Goal: Task Accomplishment & Management: Use online tool/utility

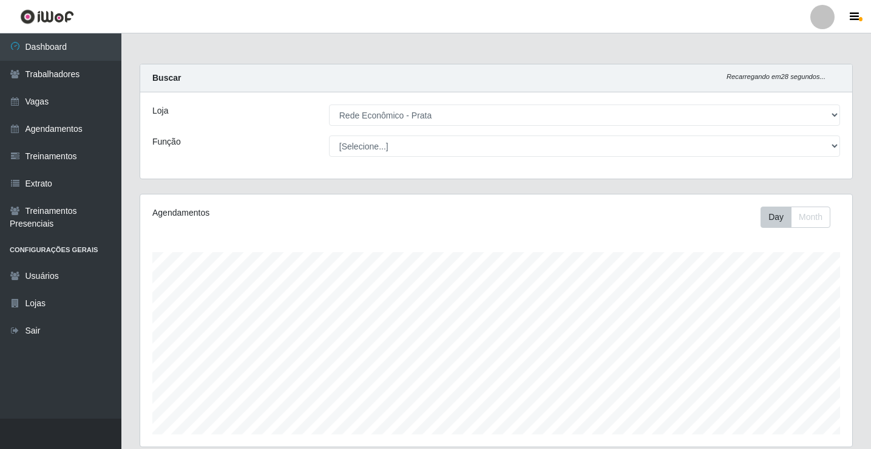
select select "192"
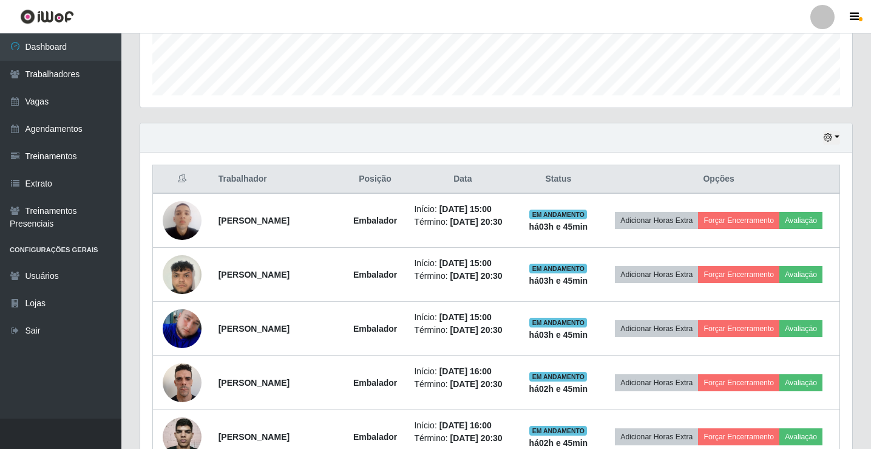
scroll to position [338, 0]
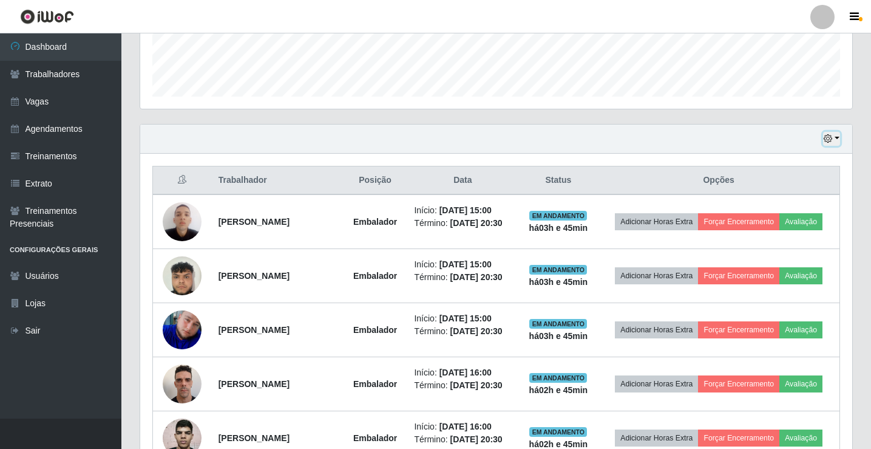
click at [838, 136] on button "button" at bounding box center [831, 139] width 17 height 14
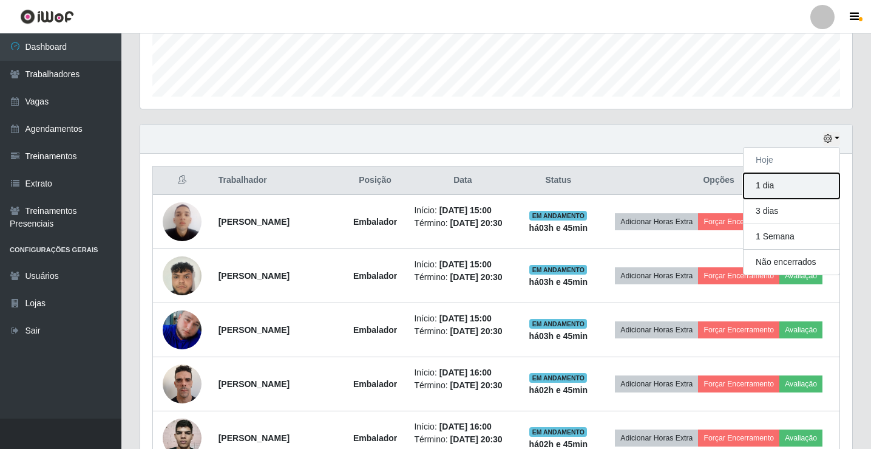
click at [800, 184] on button "1 dia" at bounding box center [792, 185] width 96 height 25
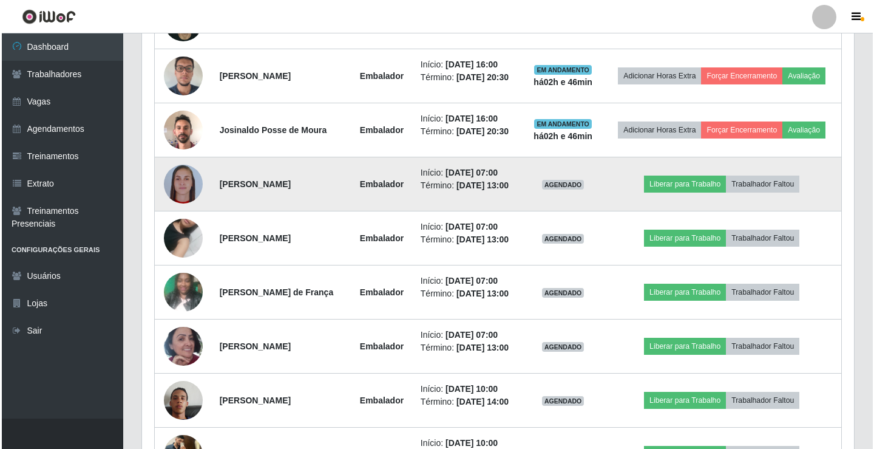
scroll to position [823, 0]
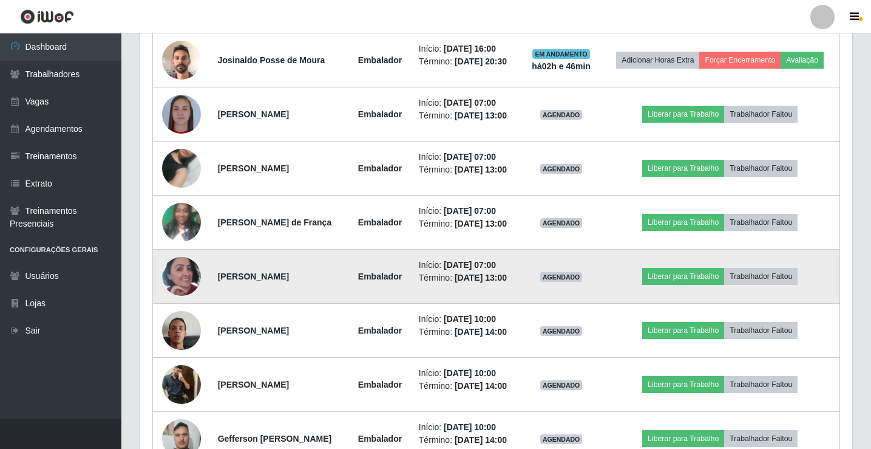
click at [184, 278] on img at bounding box center [181, 276] width 39 height 69
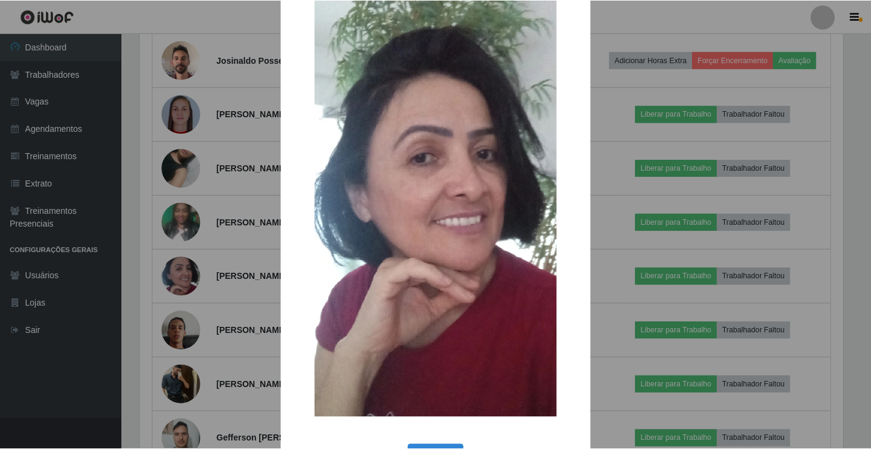
scroll to position [89, 0]
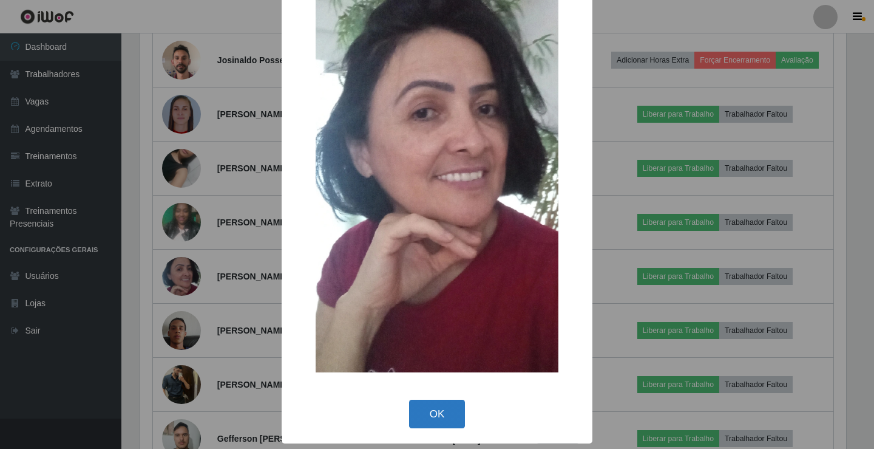
click at [432, 410] on button "OK" at bounding box center [437, 413] width 56 height 29
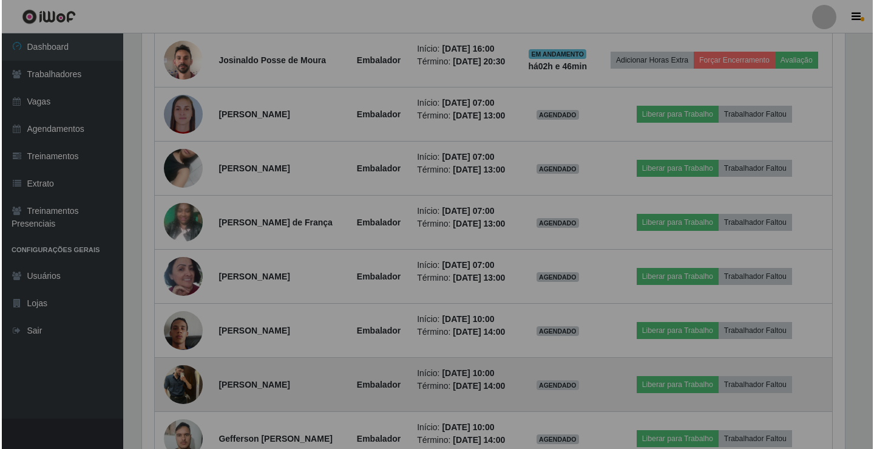
scroll to position [252, 712]
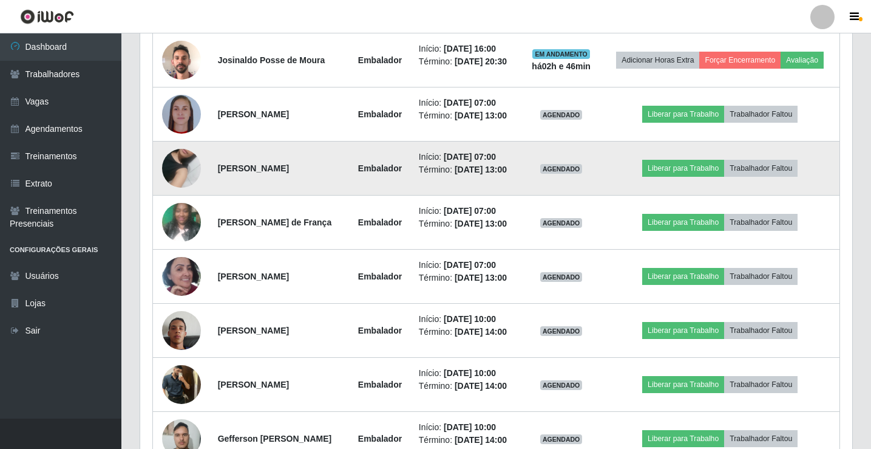
click at [189, 169] on img at bounding box center [181, 168] width 39 height 69
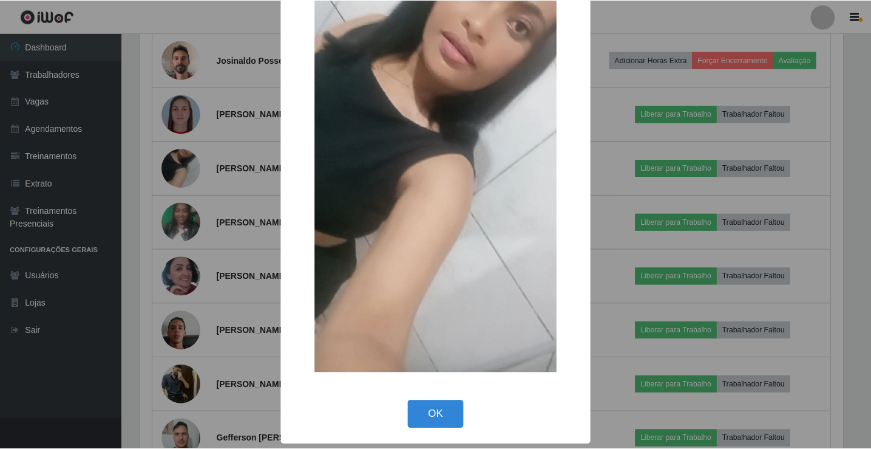
scroll to position [89, 0]
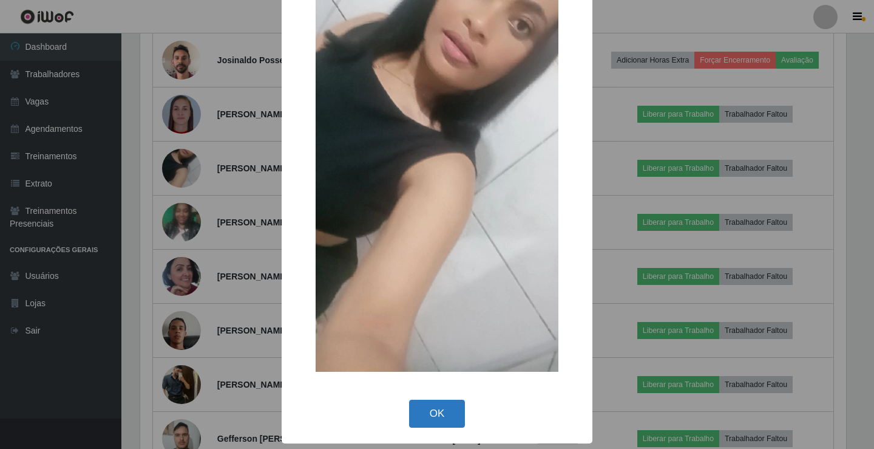
click at [438, 412] on button "OK" at bounding box center [437, 413] width 56 height 29
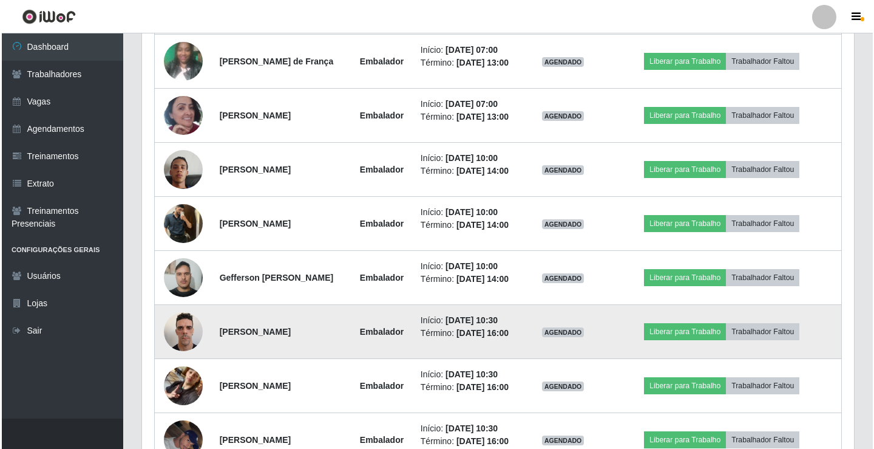
scroll to position [1005, 0]
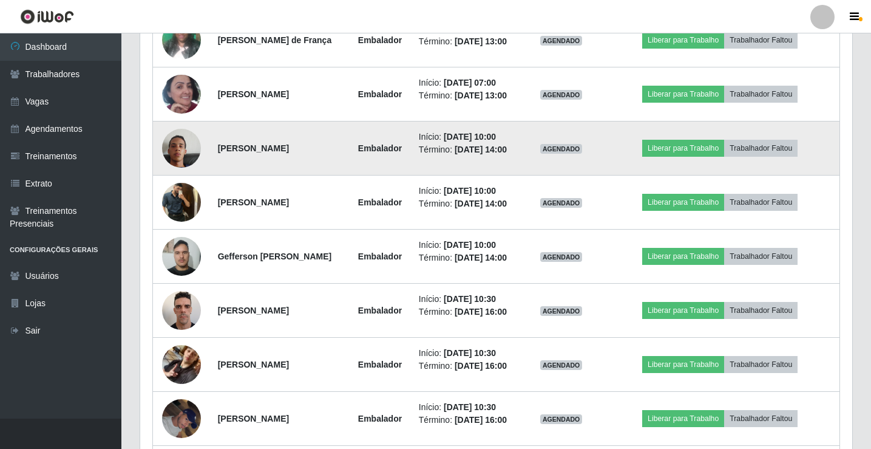
click at [181, 151] on img at bounding box center [181, 148] width 39 height 69
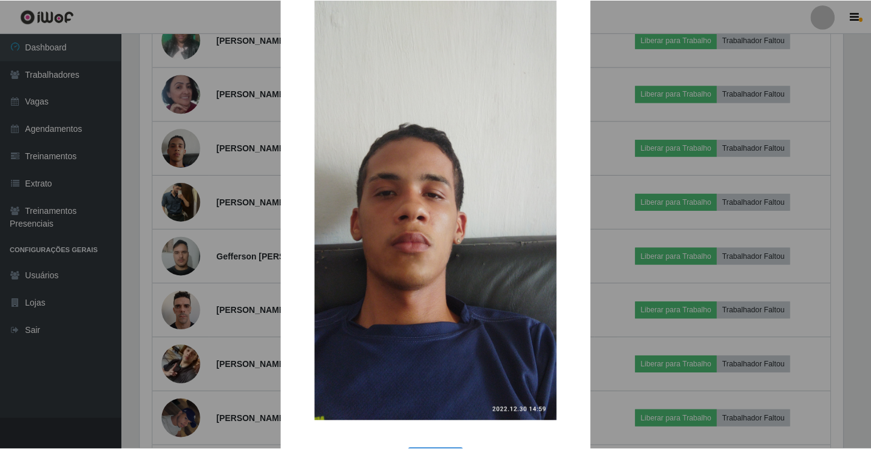
scroll to position [89, 0]
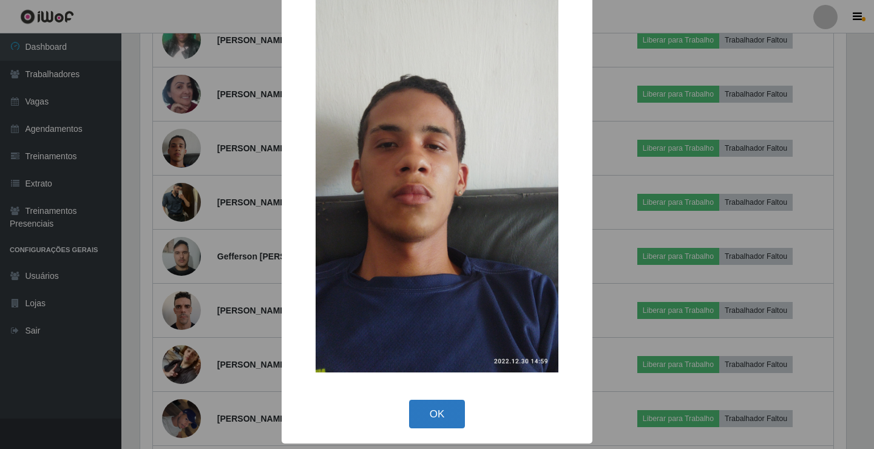
click at [435, 410] on button "OK" at bounding box center [437, 413] width 56 height 29
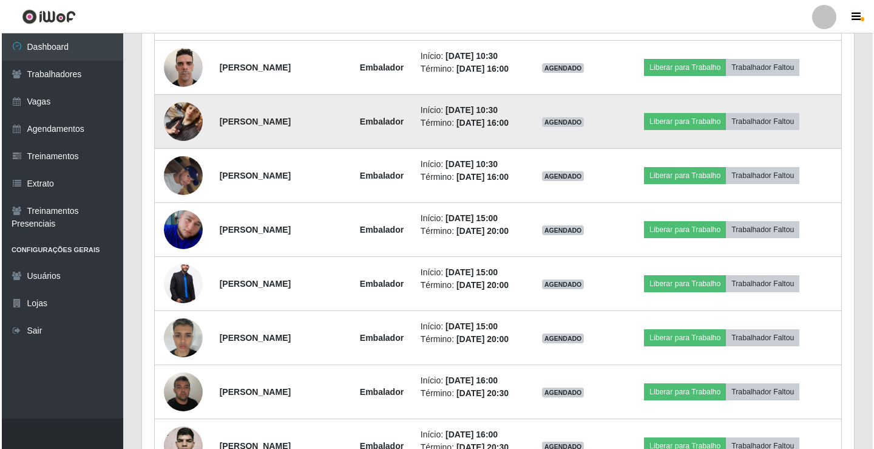
scroll to position [1309, 0]
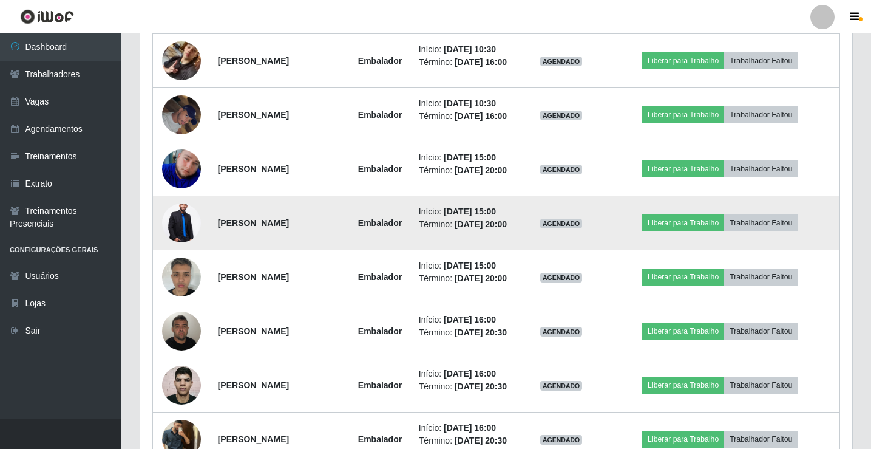
click at [185, 224] on img at bounding box center [181, 223] width 39 height 58
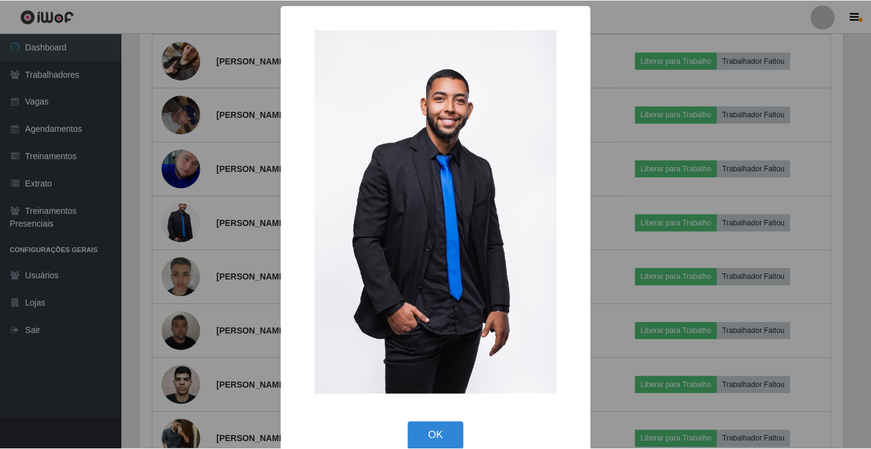
scroll to position [22, 0]
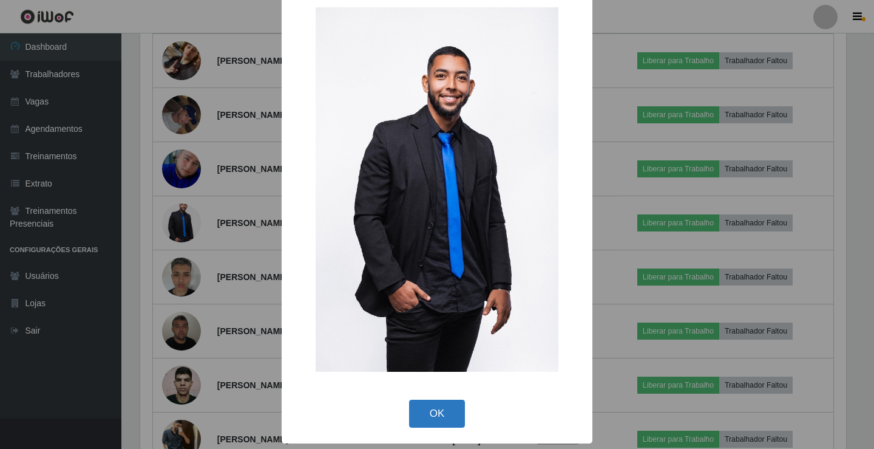
click at [444, 411] on button "OK" at bounding box center [437, 413] width 56 height 29
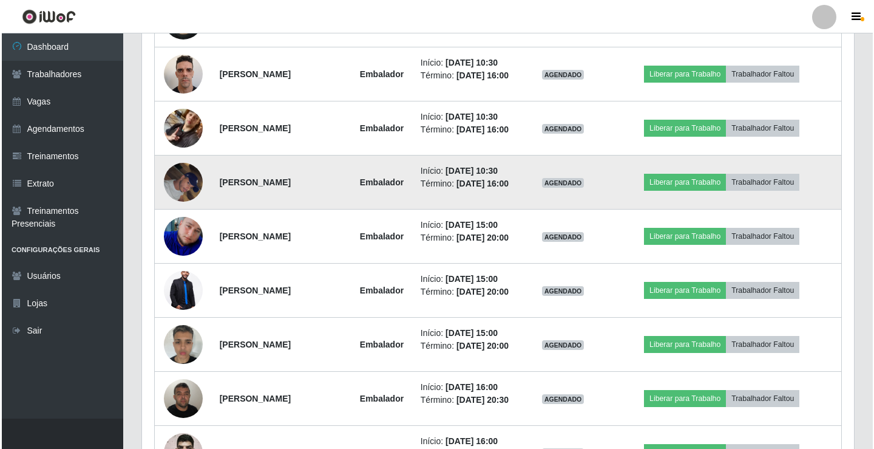
scroll to position [1263, 0]
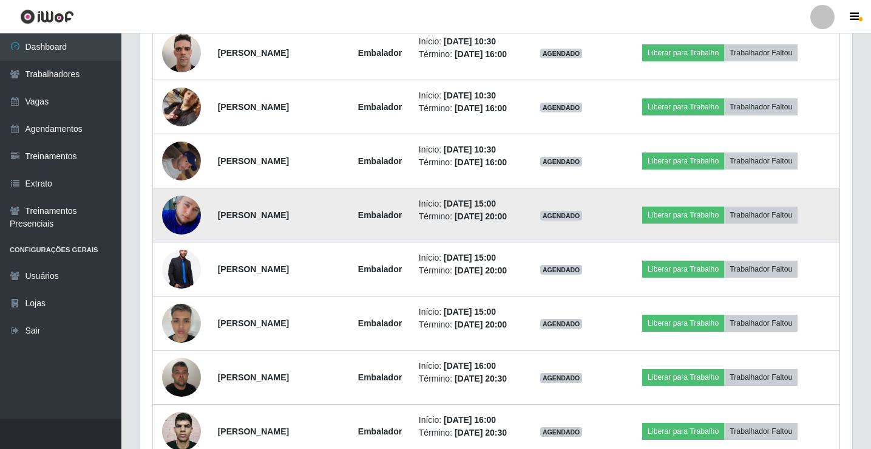
click at [183, 219] on img at bounding box center [181, 214] width 39 height 39
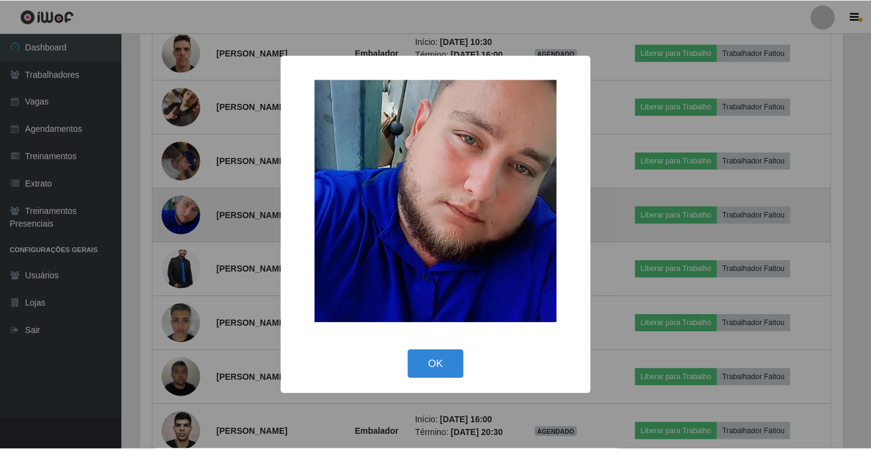
scroll to position [252, 706]
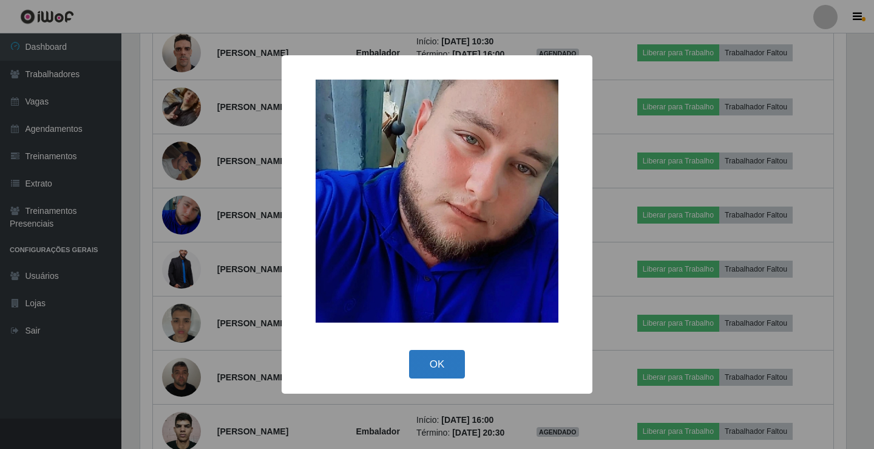
click at [436, 364] on button "OK" at bounding box center [437, 364] width 56 height 29
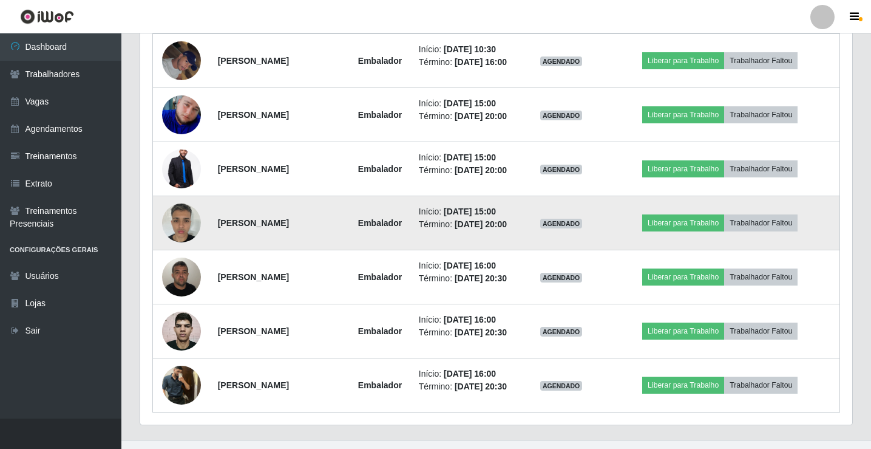
scroll to position [1384, 0]
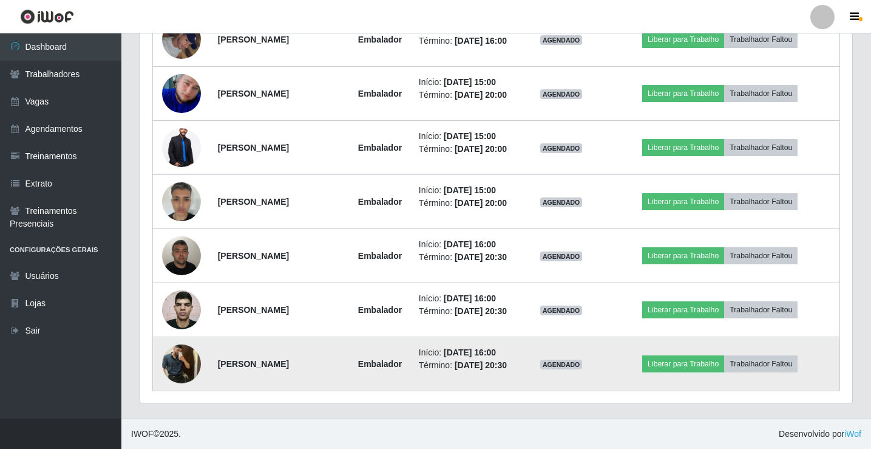
click at [168, 360] on img at bounding box center [181, 364] width 39 height 52
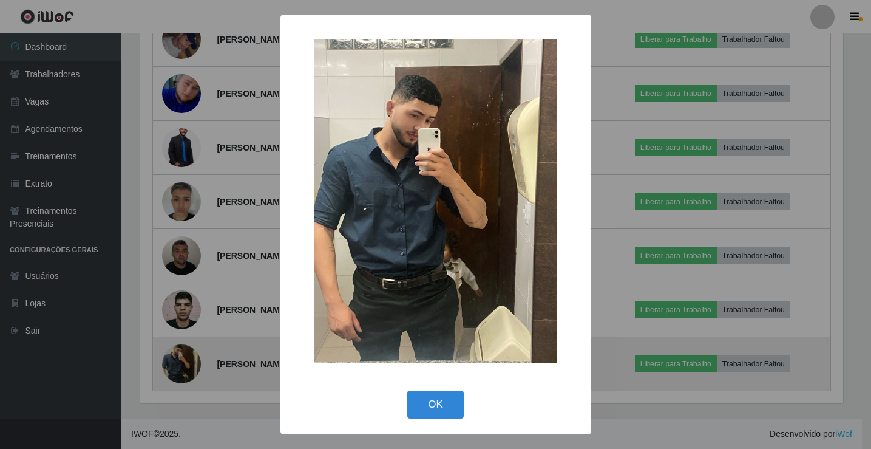
scroll to position [252, 706]
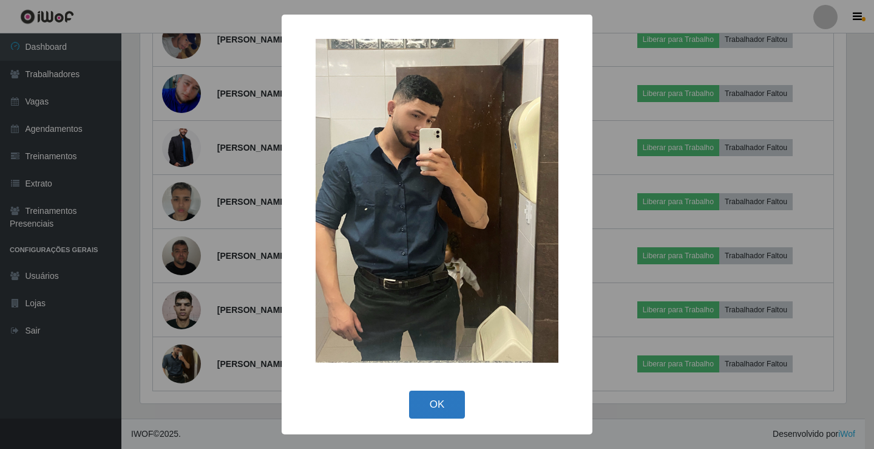
click at [442, 402] on button "OK" at bounding box center [437, 404] width 56 height 29
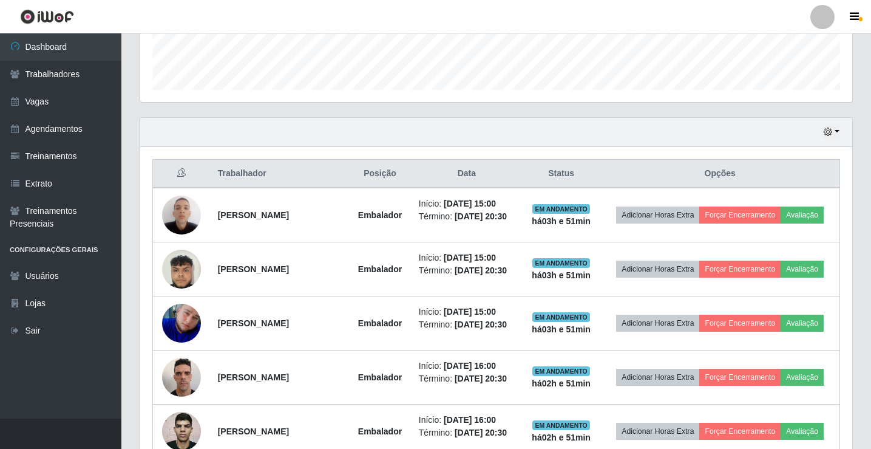
scroll to position [291, 0]
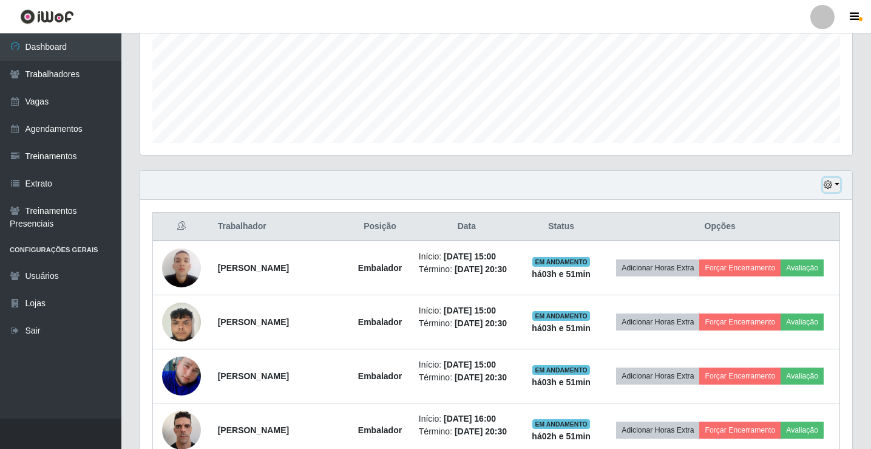
click at [836, 185] on button "button" at bounding box center [831, 185] width 17 height 14
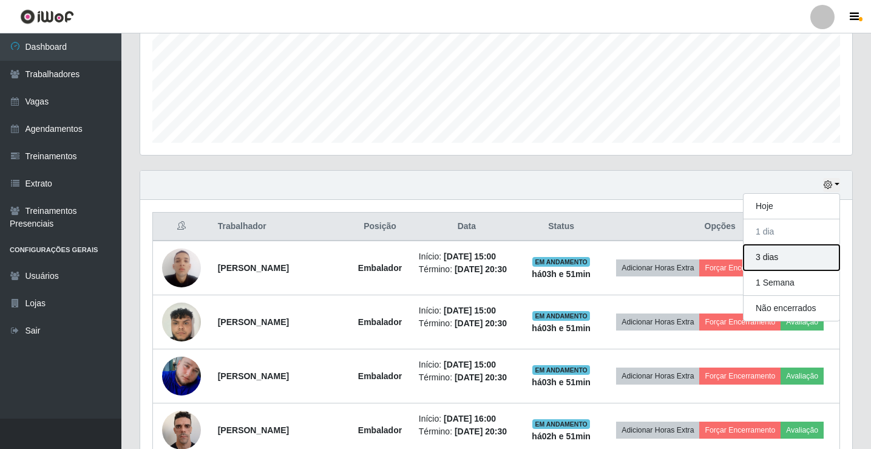
click at [782, 253] on button "3 dias" at bounding box center [792, 257] width 96 height 25
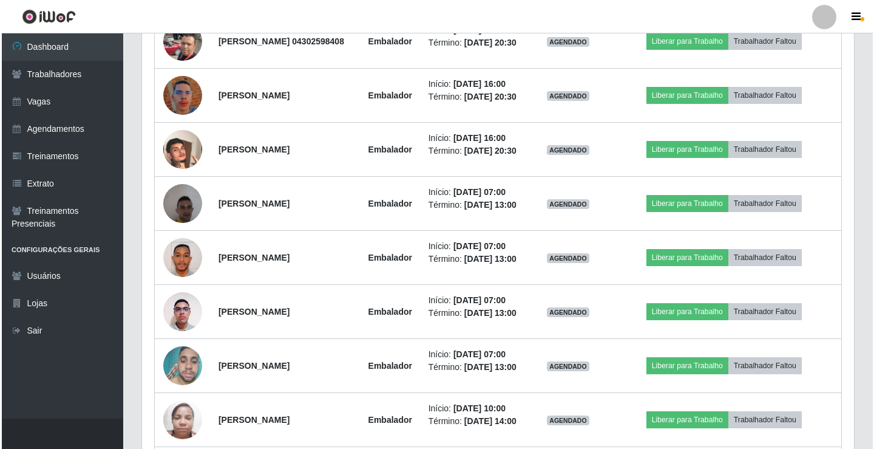
scroll to position [2477, 0]
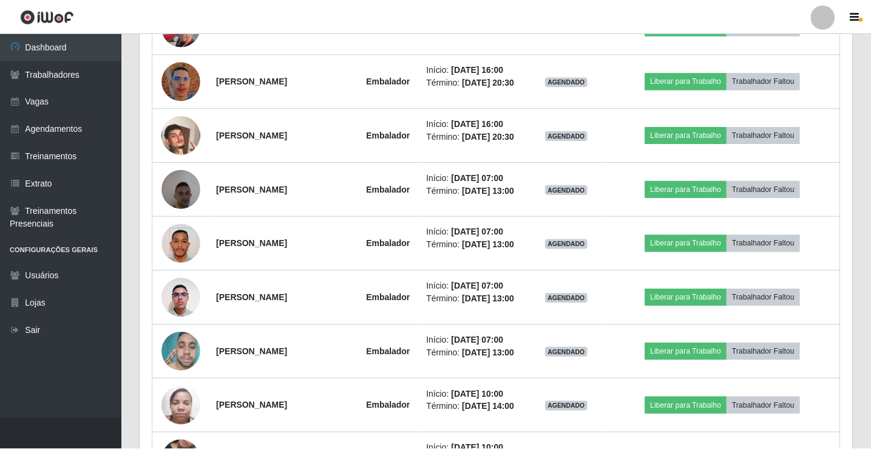
scroll to position [252, 706]
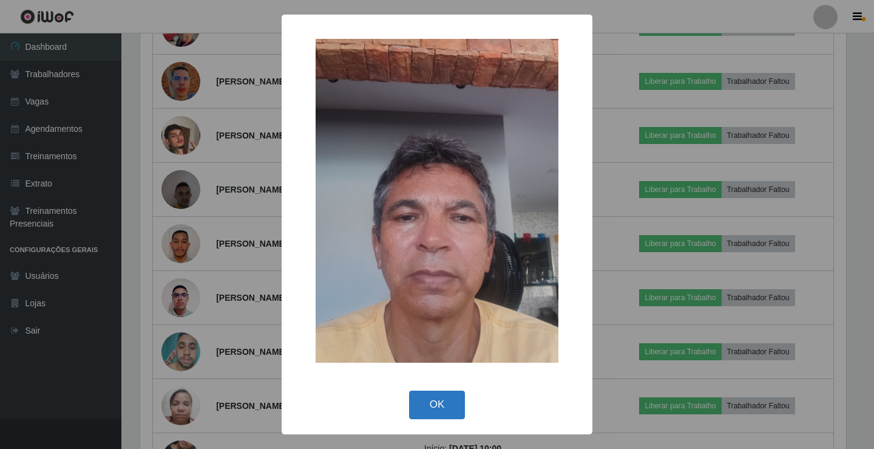
click at [439, 405] on button "OK" at bounding box center [437, 404] width 56 height 29
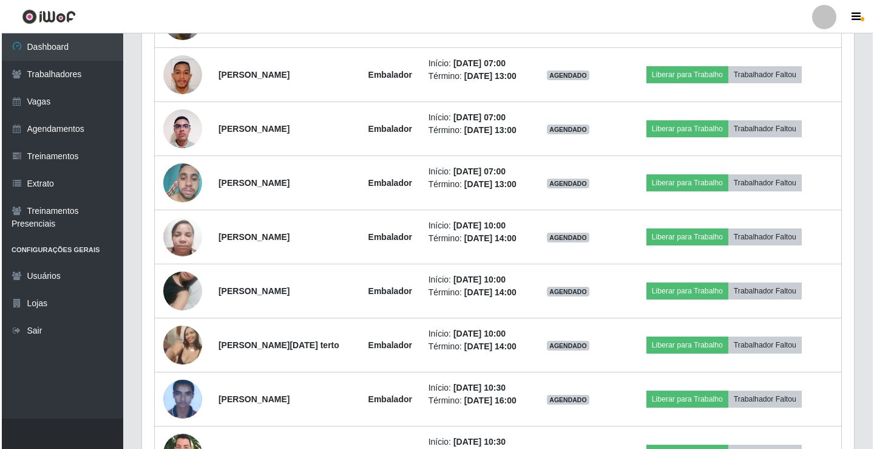
scroll to position [2720, 0]
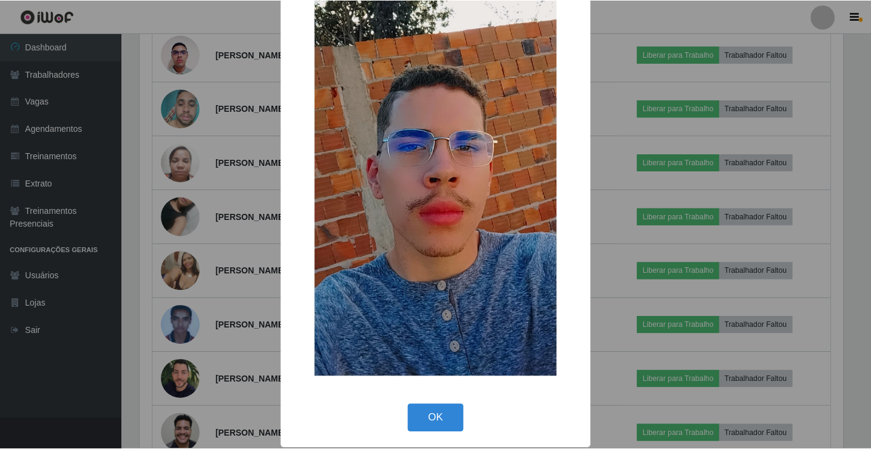
scroll to position [89, 0]
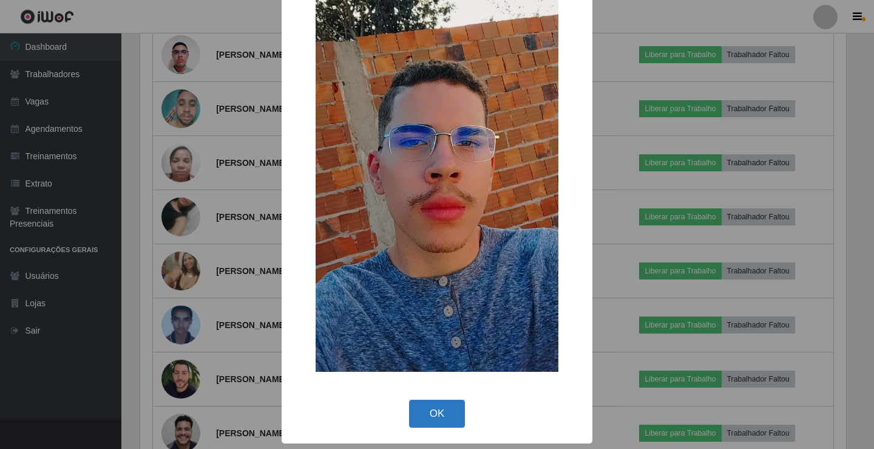
click at [438, 418] on button "OK" at bounding box center [437, 413] width 56 height 29
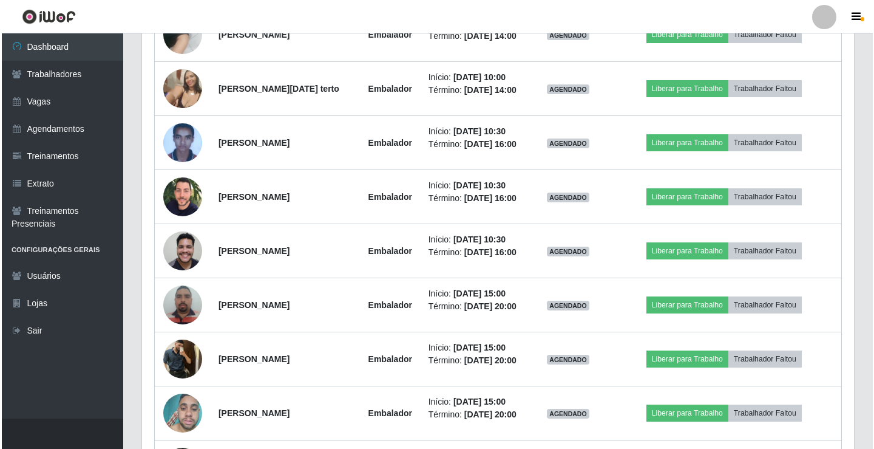
scroll to position [2962, 0]
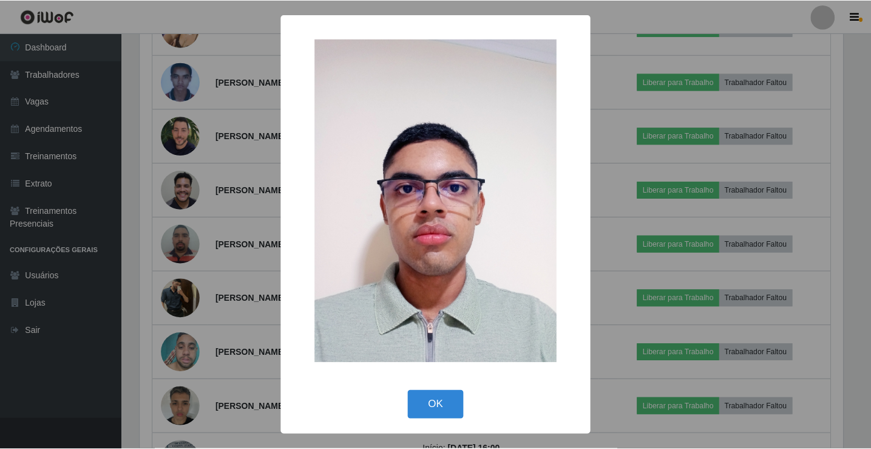
scroll to position [252, 706]
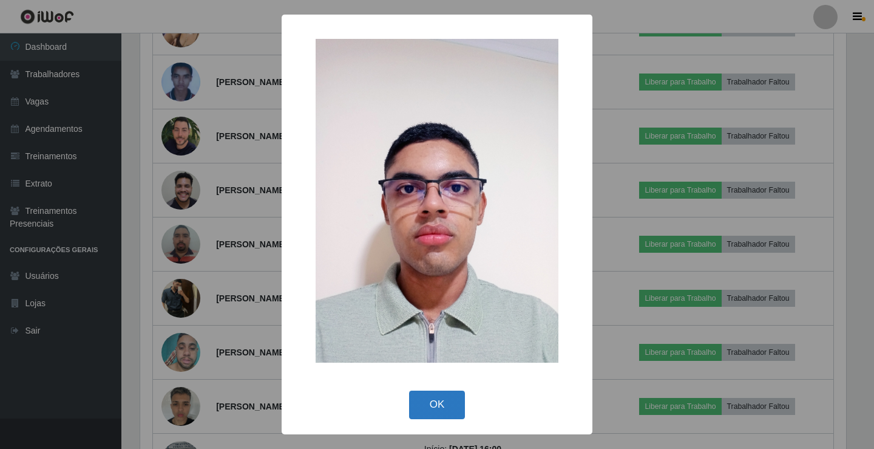
click at [431, 402] on button "OK" at bounding box center [437, 404] width 56 height 29
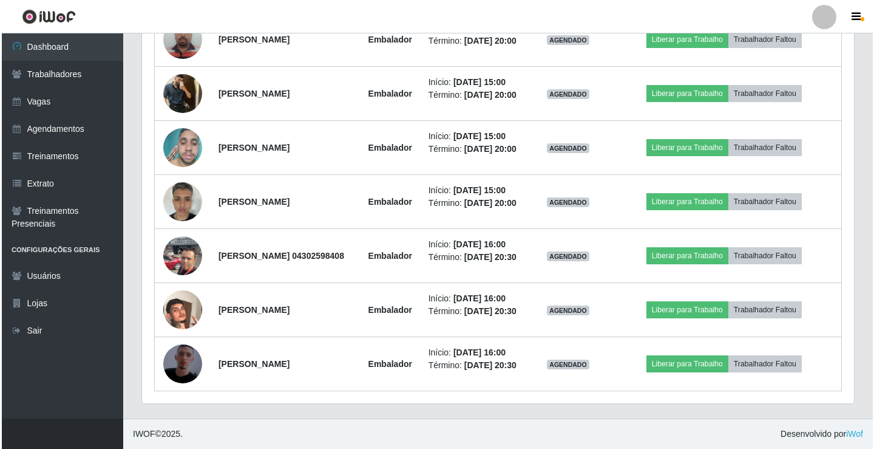
scroll to position [3677, 0]
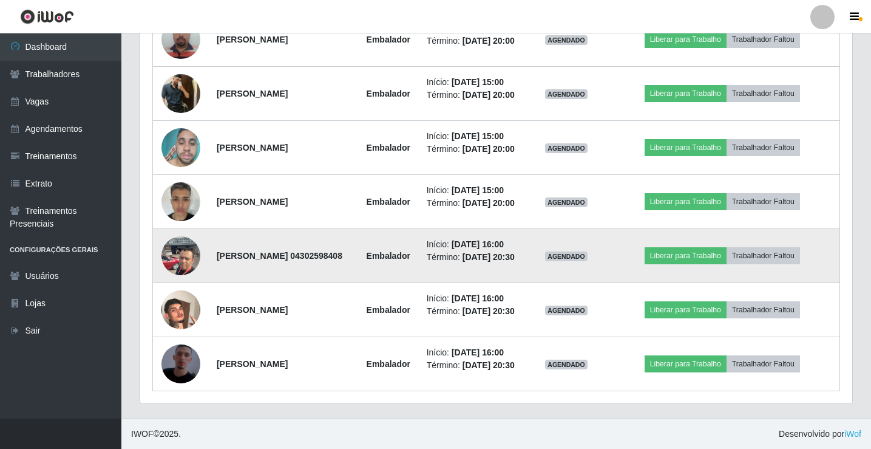
click at [181, 233] on img at bounding box center [180, 255] width 39 height 52
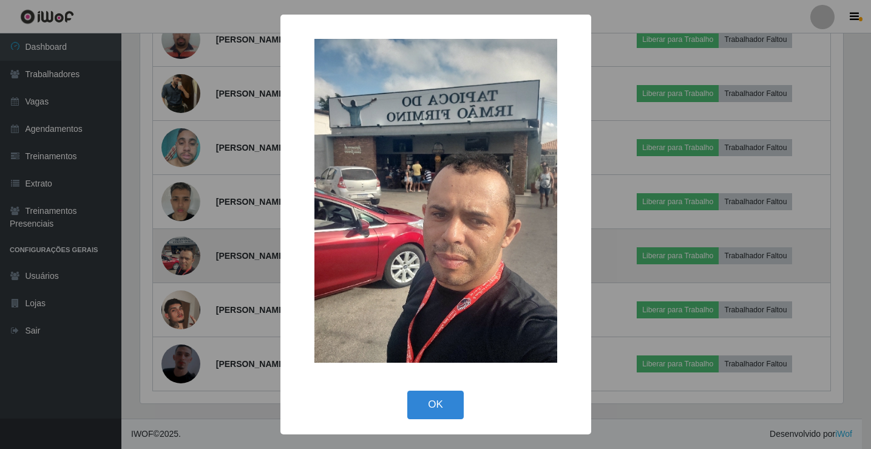
scroll to position [252, 706]
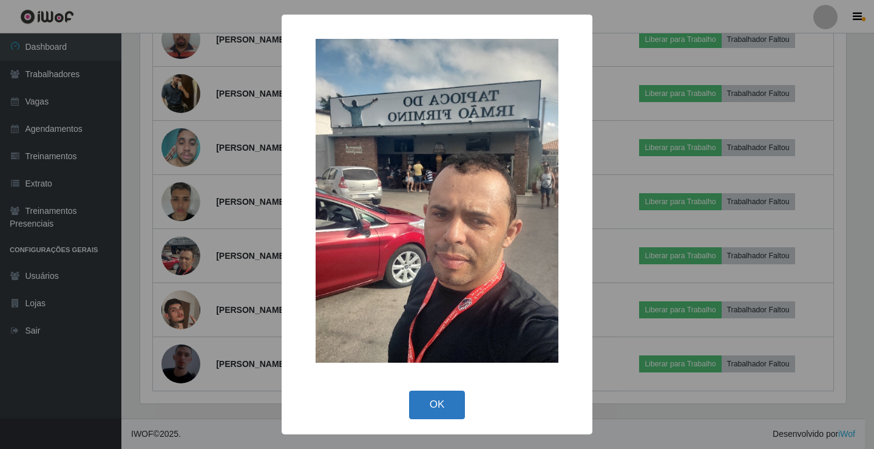
click at [437, 404] on button "OK" at bounding box center [437, 404] width 56 height 29
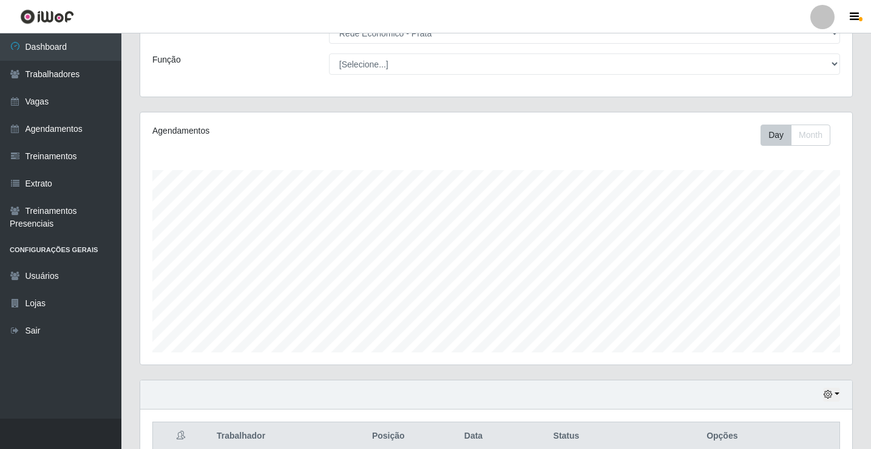
scroll to position [243, 0]
